Goal: Task Accomplishment & Management: Use online tool/utility

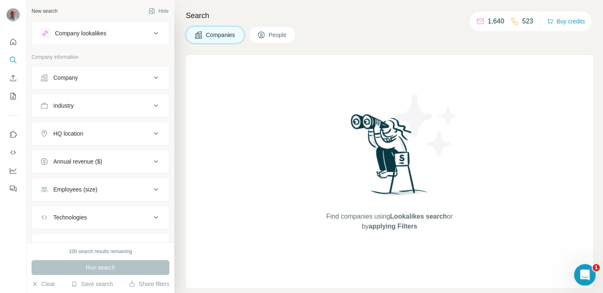
click at [579, 270] on div "Open Intercom Messenger" at bounding box center [583, 273] width 27 height 27
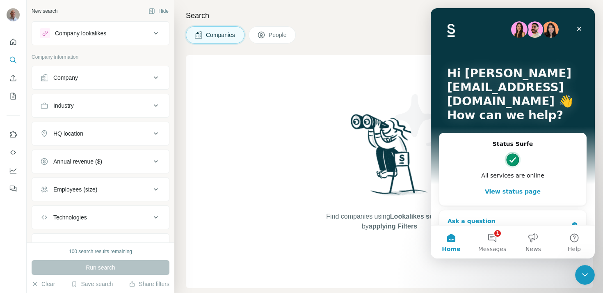
click at [478, 217] on div "Ask a question" at bounding box center [508, 221] width 121 height 9
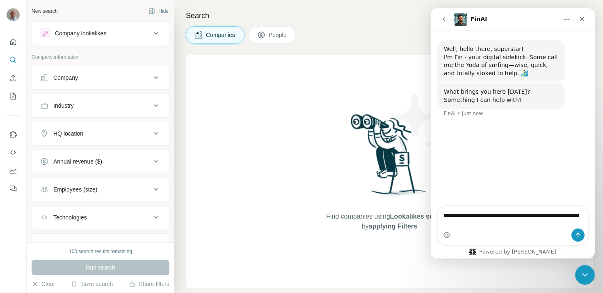
type textarea "**********"
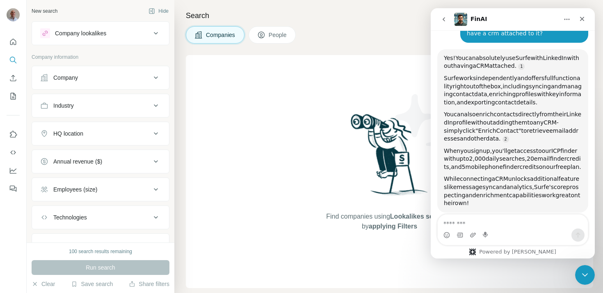
scroll to position [112, 0]
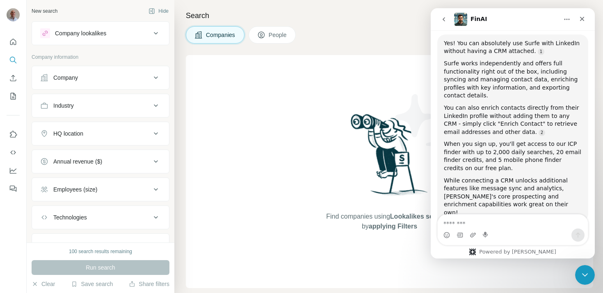
click at [457, 222] on textarea "Message…" at bounding box center [513, 221] width 150 height 14
type textarea "**********"
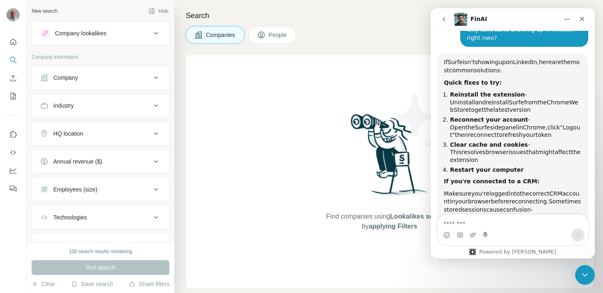
scroll to position [341, 0]
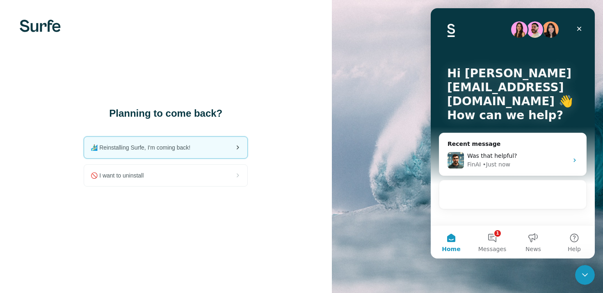
click at [162, 147] on span "🏄🏻‍♂️ Reinstalling Surfe, I'm coming back!" at bounding box center [144, 147] width 106 height 8
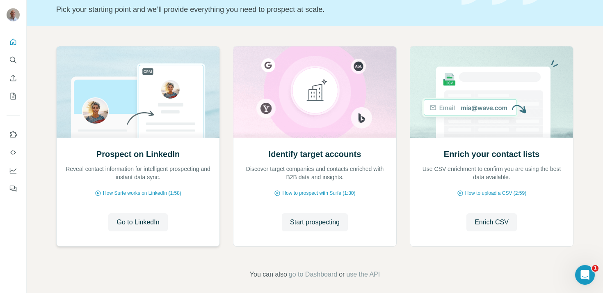
scroll to position [58, 0]
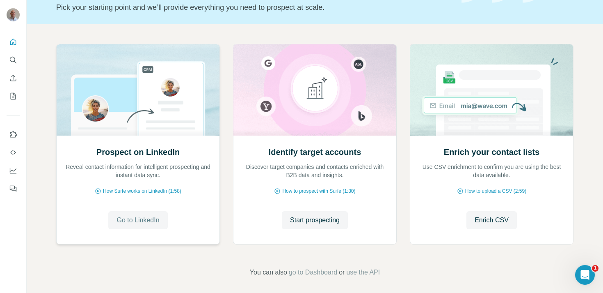
click at [143, 220] on span "Go to LinkedIn" at bounding box center [138, 220] width 43 height 10
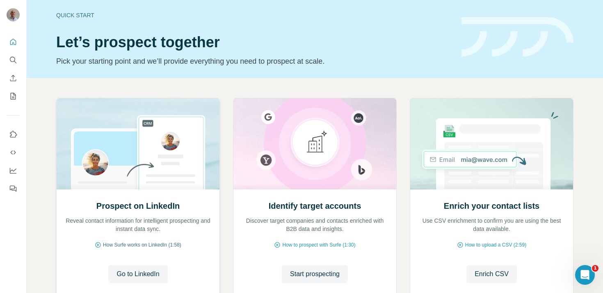
scroll to position [6, 0]
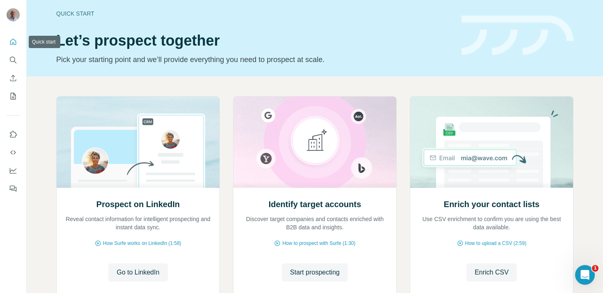
click at [10, 38] on icon "Quick start" at bounding box center [13, 42] width 8 height 8
click at [11, 41] on icon "Quick start" at bounding box center [13, 42] width 8 height 8
click at [12, 138] on icon "Use Surfe on LinkedIn" at bounding box center [13, 134] width 8 height 8
